Goal: Find specific page/section: Find specific page/section

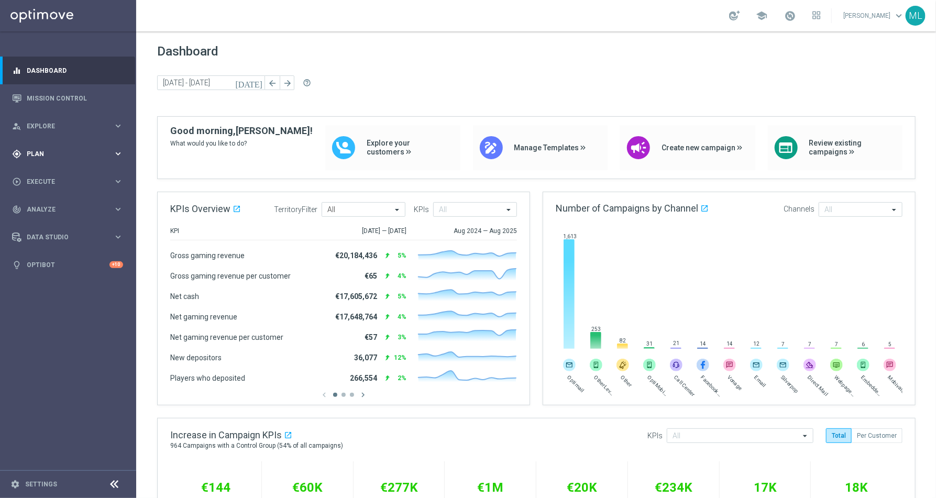
click at [117, 154] on icon "keyboard_arrow_right" at bounding box center [118, 154] width 10 height 10
click at [58, 173] on link "Target Groups" at bounding box center [68, 175] width 82 height 8
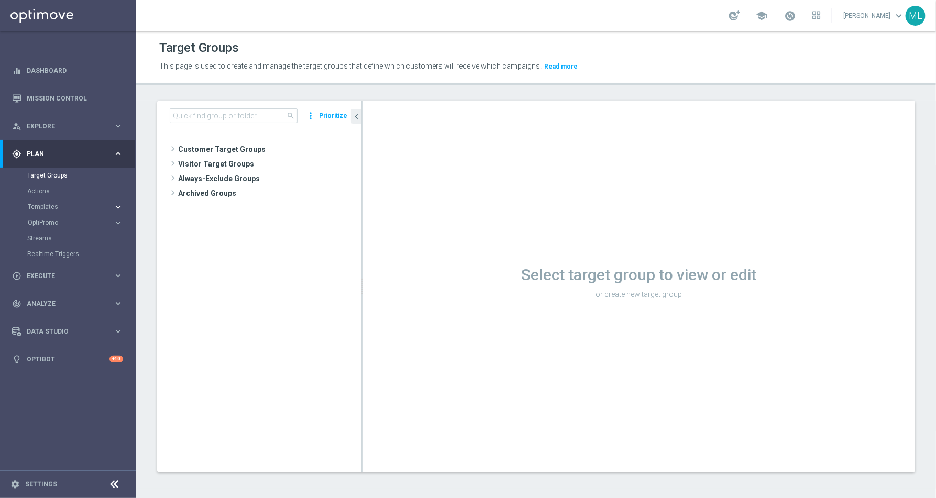
click at [116, 206] on icon "keyboard_arrow_right" at bounding box center [118, 207] width 10 height 10
click at [47, 224] on link "Optimail" at bounding box center [70, 222] width 76 height 8
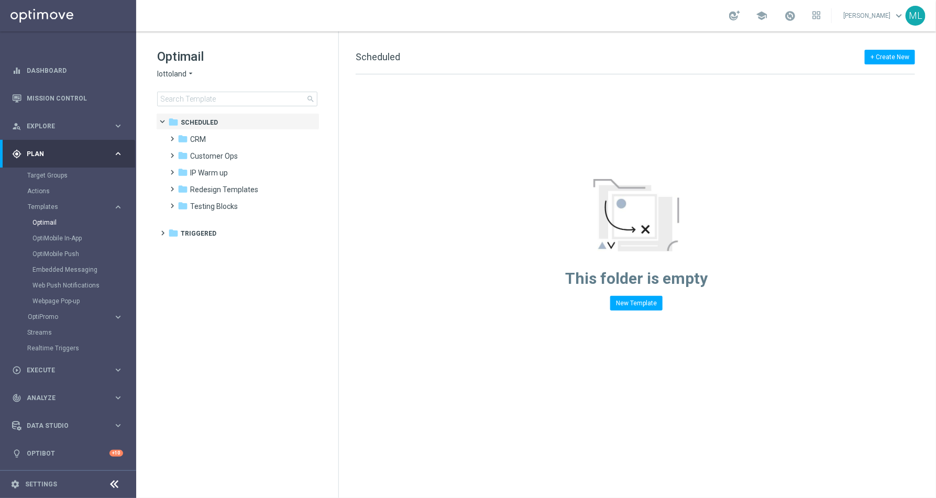
click at [187, 73] on icon "arrow_drop_down" at bounding box center [190, 74] width 8 height 10
click at [0, 0] on span "KenoGO" at bounding box center [0, 0] width 0 height 0
click at [211, 102] on input at bounding box center [237, 99] width 160 height 15
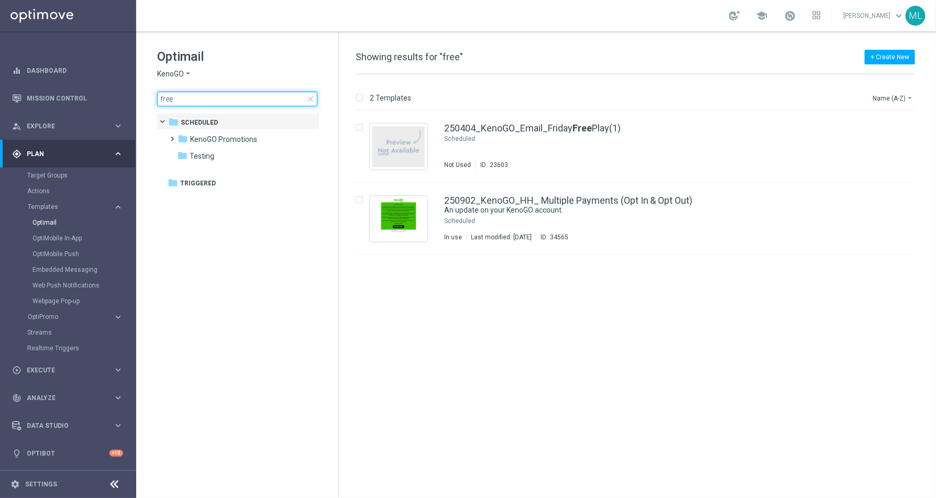
type input "free"
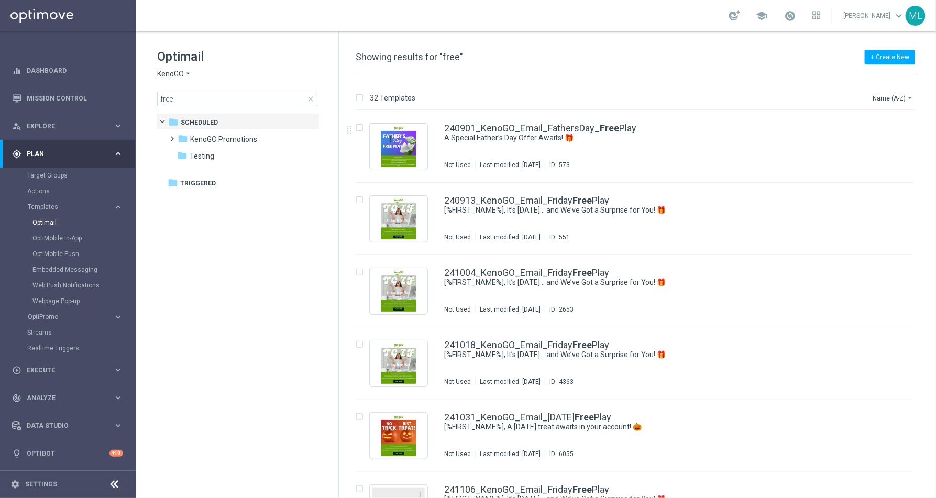
click at [916, 90] on div "32 Templates Name (A-Z) arrow_drop_down Drag here to set row groups Drag here t…" at bounding box center [637, 286] width 597 height 424
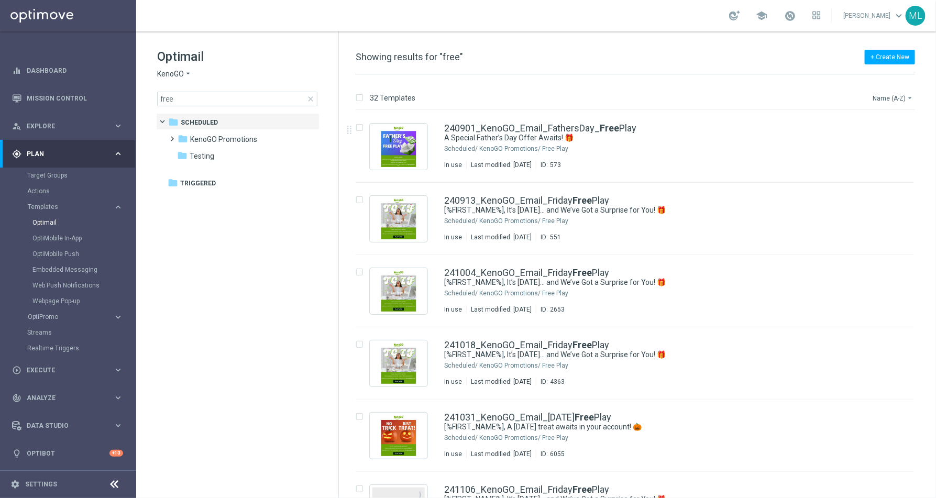
click at [900, 98] on button "Name (A-Z) arrow_drop_down" at bounding box center [892, 98] width 43 height 13
click at [880, 145] on span "Date Modified (Newest)" at bounding box center [875, 144] width 70 height 7
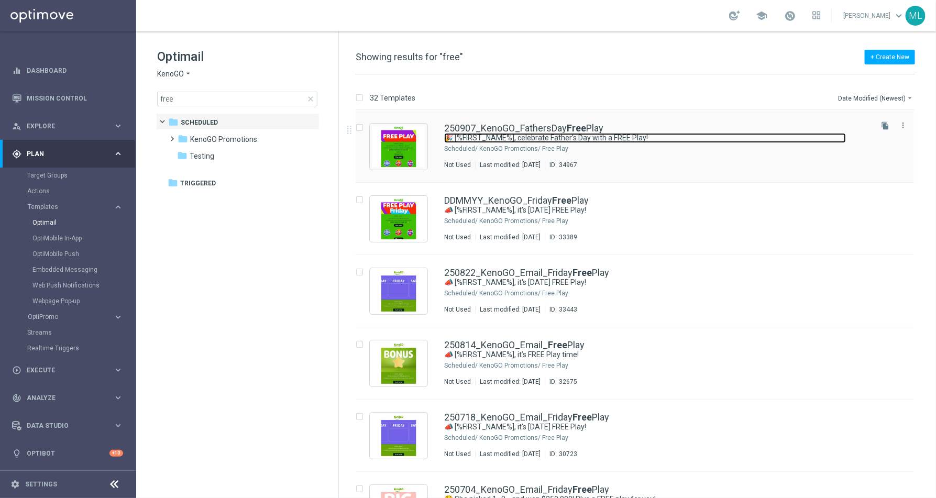
click at [682, 138] on link "🎉 [%FIRST_NAME%], celebrate Father’s Day with a FREE Play!" at bounding box center [645, 138] width 402 height 10
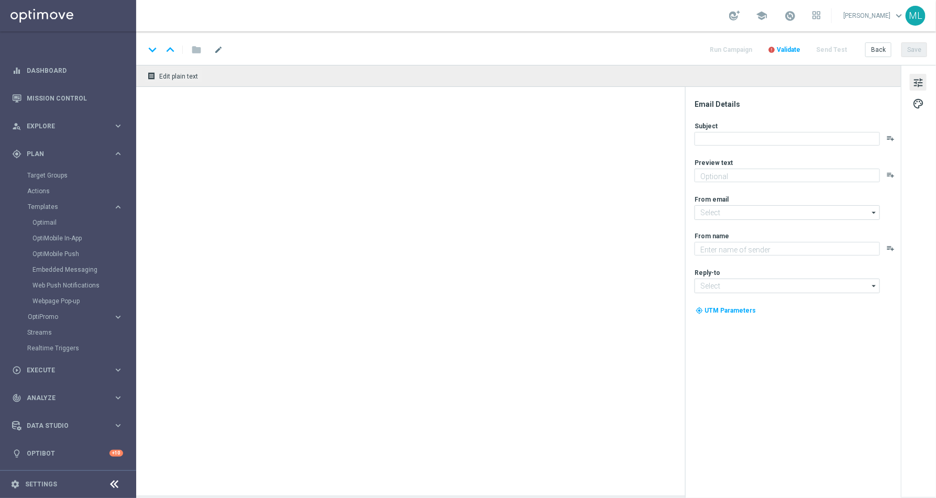
type textarea "A little Sunday fun, on us!"
type input "mail@crm.kenogo.com.au"
type textarea "KenoGO"
type input "support@kenogo.com.au"
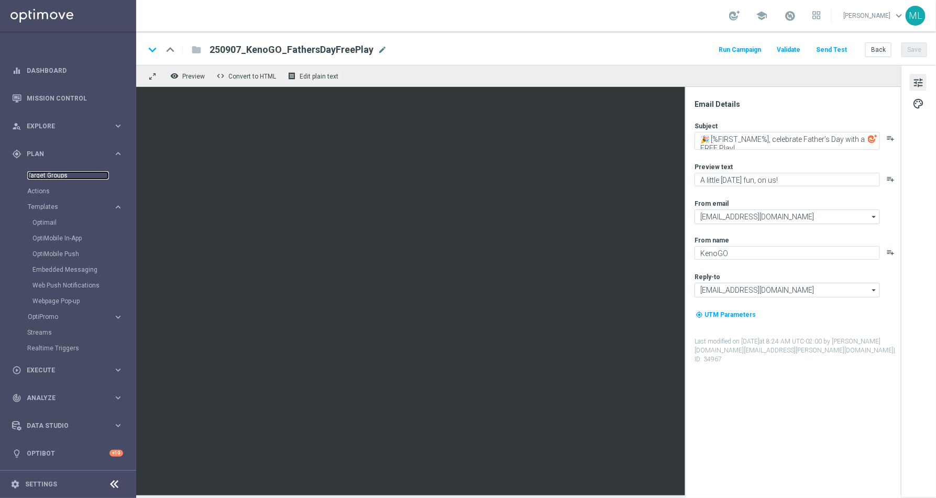
click at [45, 173] on link "Target Groups" at bounding box center [68, 175] width 82 height 8
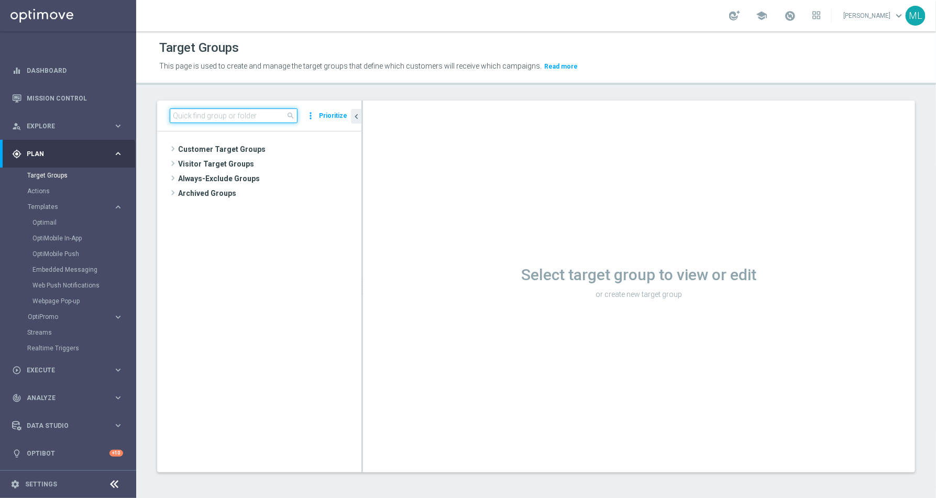
click at [211, 117] on input at bounding box center [234, 115] width 128 height 15
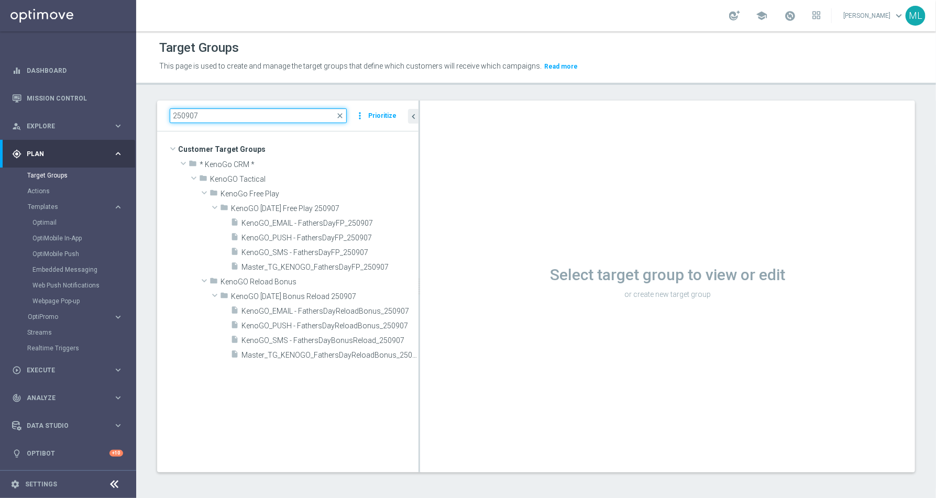
drag, startPoint x: 362, startPoint y: 248, endPoint x: 425, endPoint y: 266, distance: 65.3
click at [420, 266] on div at bounding box center [419, 287] width 2 height 372
type input "250907"
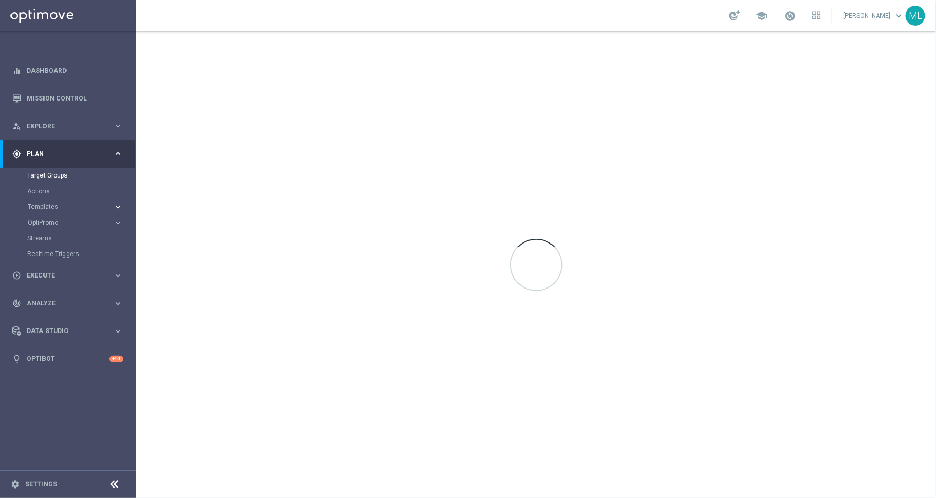
click at [115, 205] on icon "keyboard_arrow_right" at bounding box center [118, 207] width 10 height 10
click at [72, 256] on link "OptiMobile Push" at bounding box center [70, 254] width 76 height 8
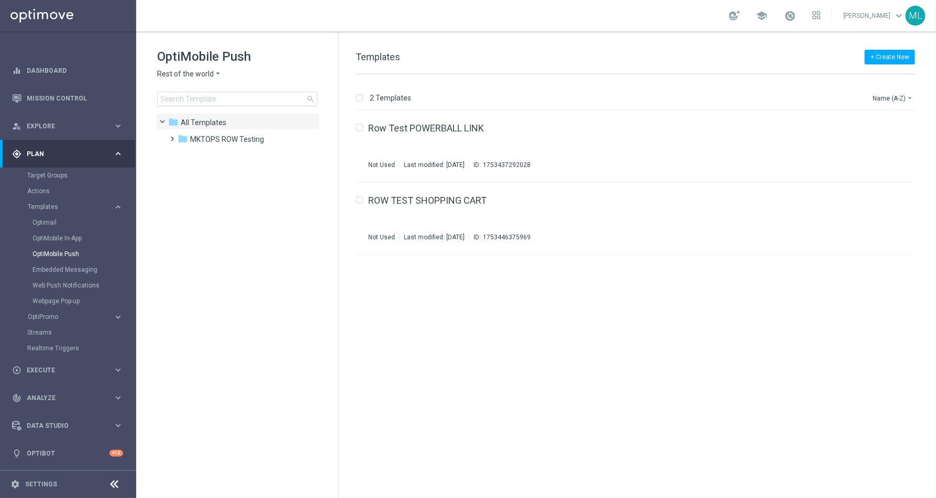
click at [214, 73] on icon "arrow_drop_down" at bounding box center [218, 74] width 8 height 10
click at [0, 0] on span "KenoGO [GEOGRAPHIC_DATA]" at bounding box center [0, 0] width 0 height 0
click at [180, 102] on input at bounding box center [237, 99] width 160 height 15
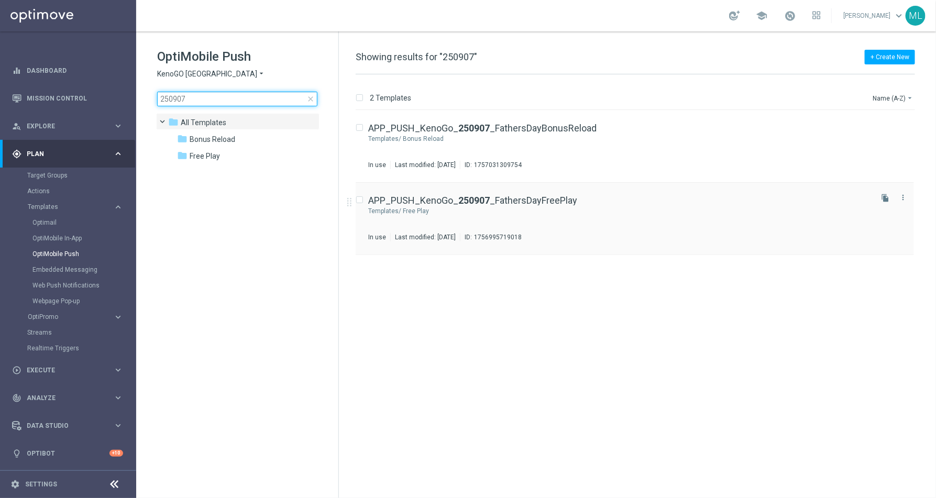
type input "250907"
click at [639, 206] on div "APP_PUSH_KenoGo_ 250907 _FathersDayFreePlay Templates/ Free Play In use Last mo…" at bounding box center [619, 219] width 502 height 46
